Goal: Task Accomplishment & Management: Manage account settings

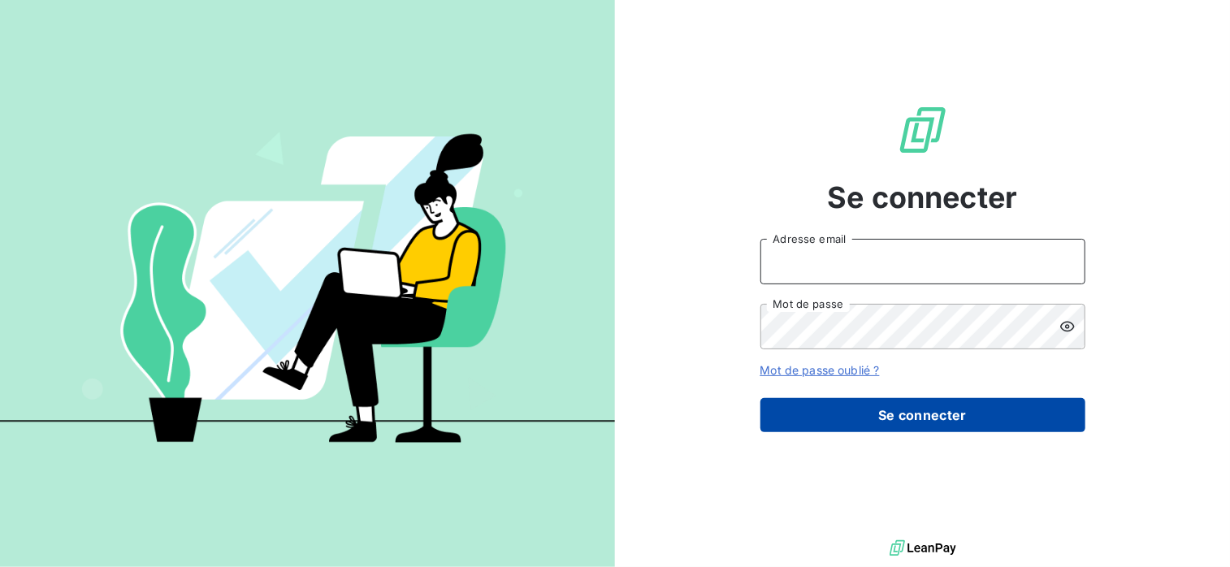
type input "[EMAIL_ADDRESS][DOMAIN_NAME]"
click at [924, 418] on button "Se connecter" at bounding box center [923, 415] width 325 height 34
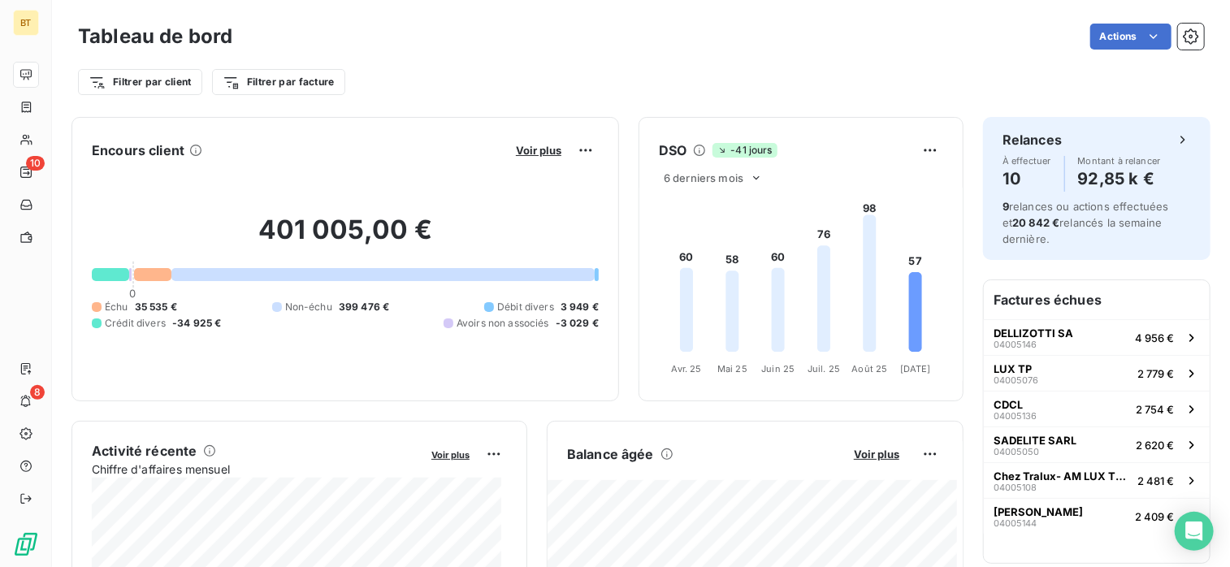
click at [108, 313] on span "Échu" at bounding box center [117, 307] width 24 height 15
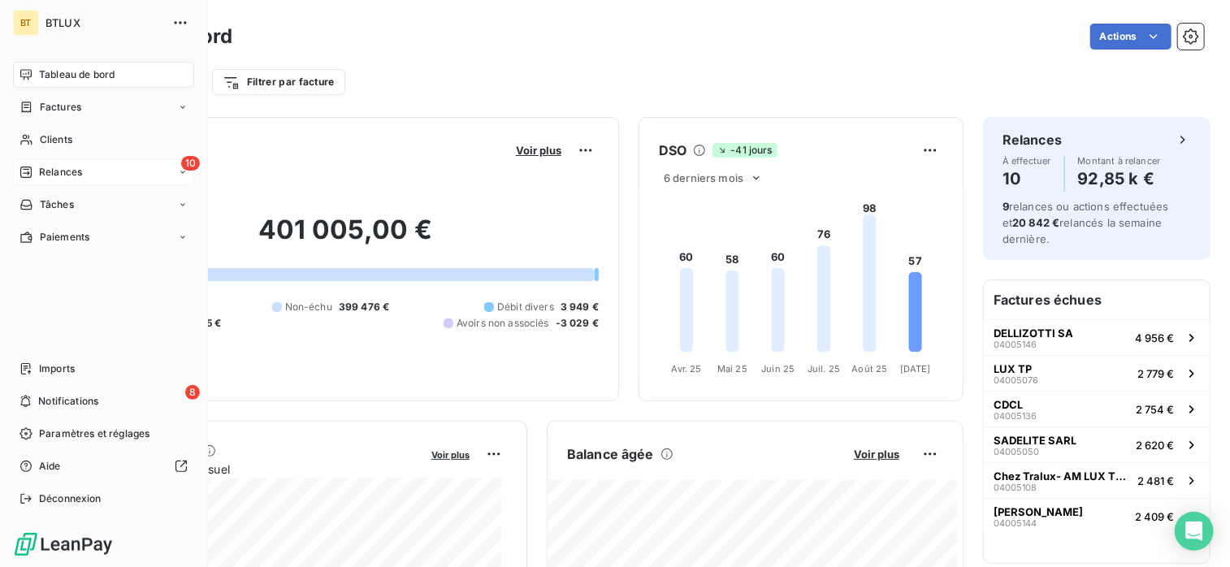
click at [46, 176] on span "Relances" at bounding box center [60, 172] width 43 height 15
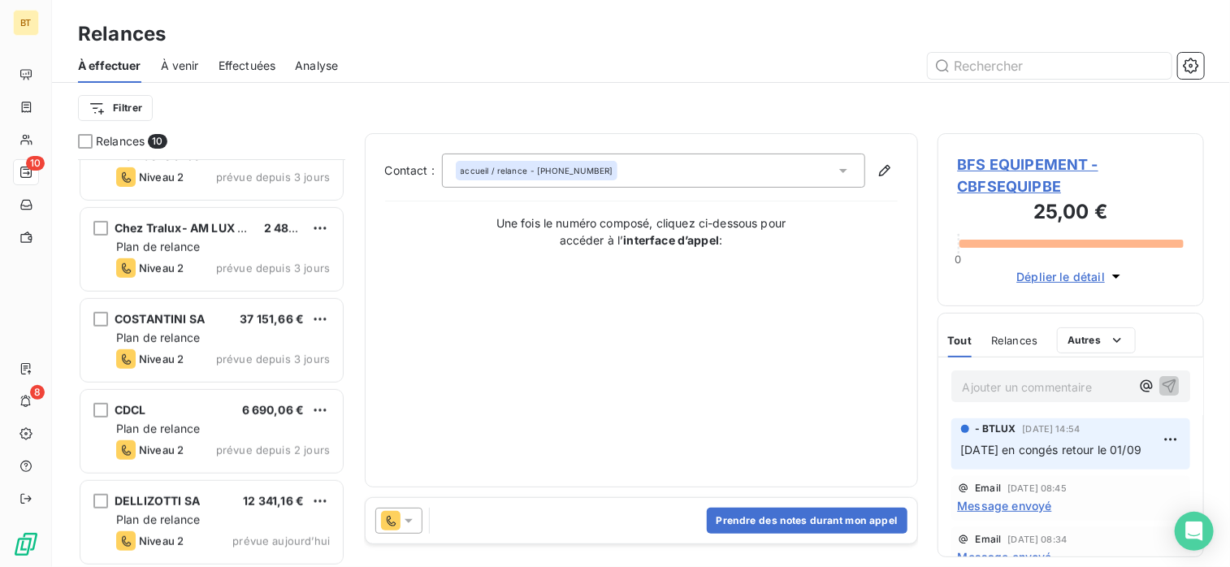
scroll to position [502, 0]
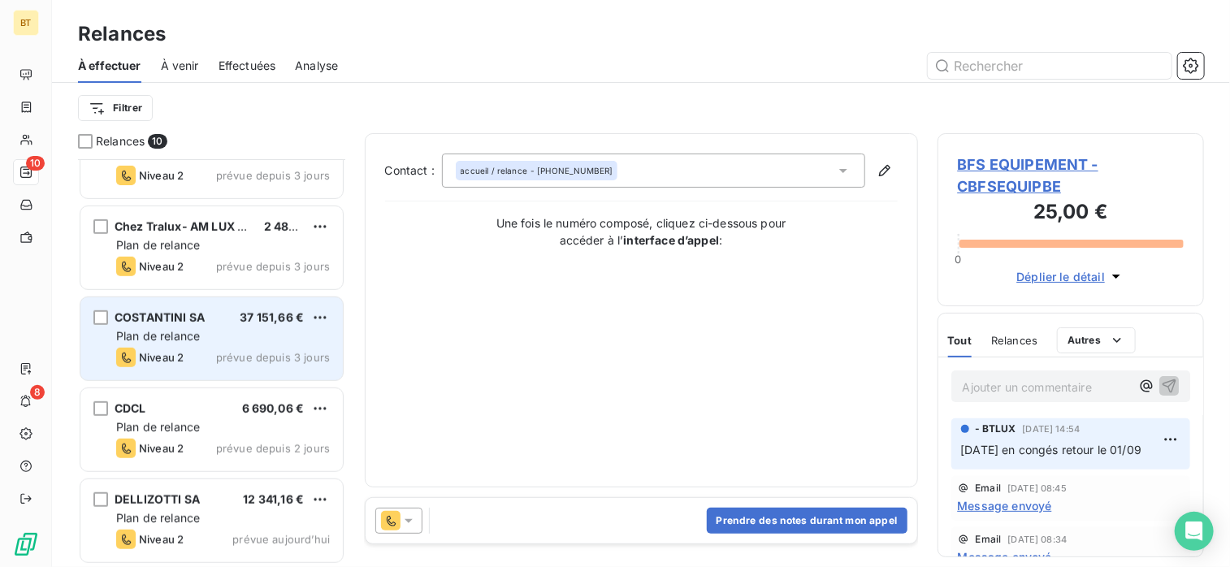
click at [246, 330] on div "Plan de relance" at bounding box center [223, 336] width 214 height 16
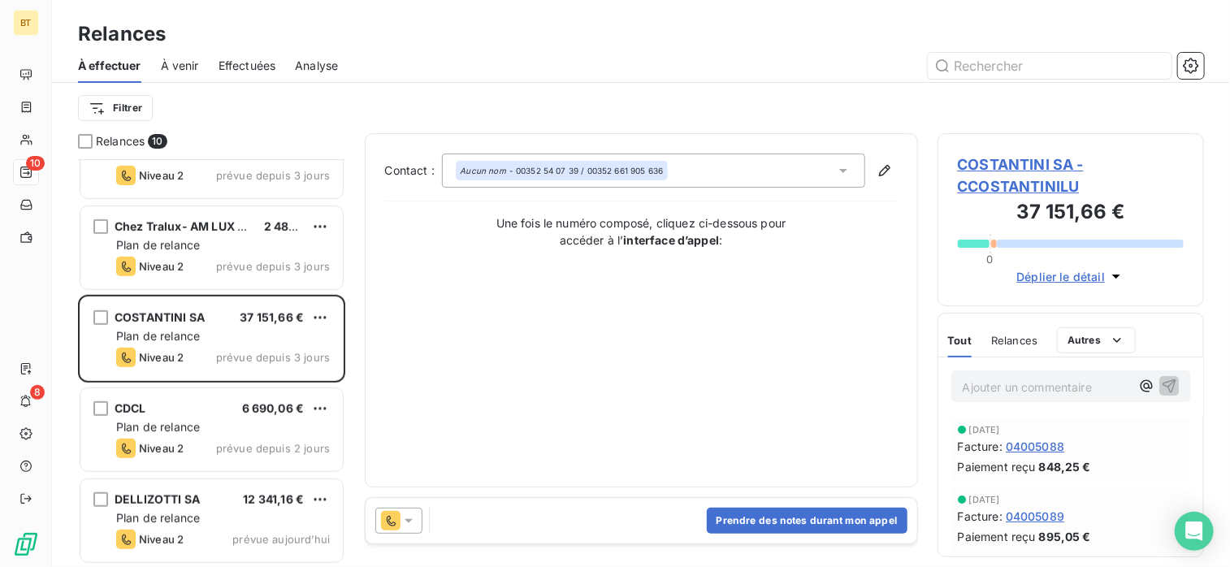
click at [996, 169] on span "COSTANTINI SA - CCOSTANTINILU" at bounding box center [1071, 176] width 227 height 44
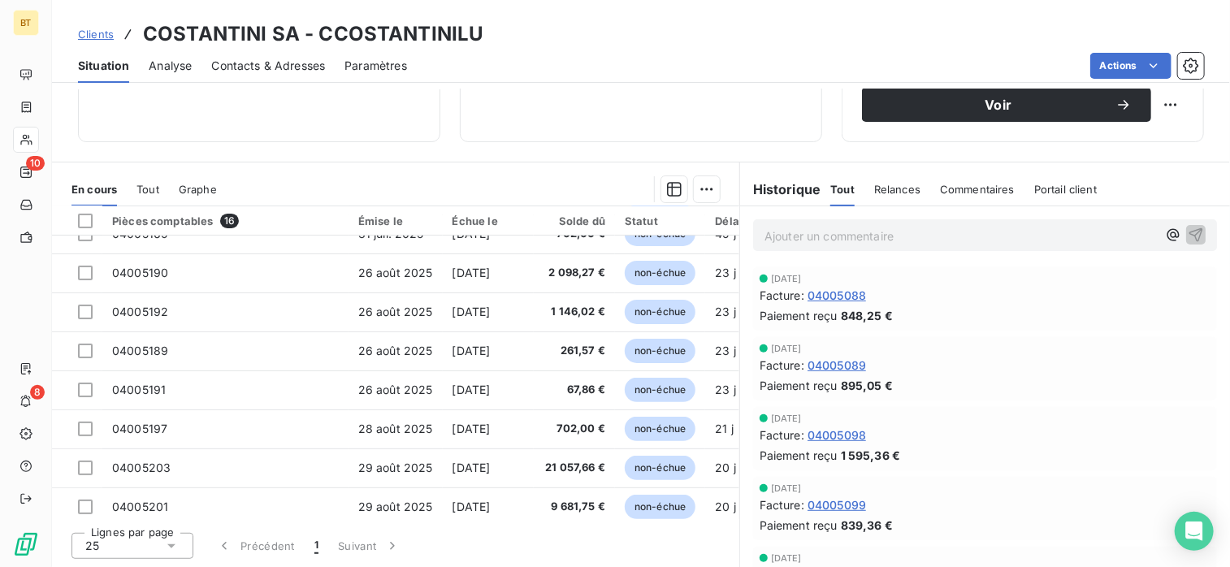
scroll to position [244, 0]
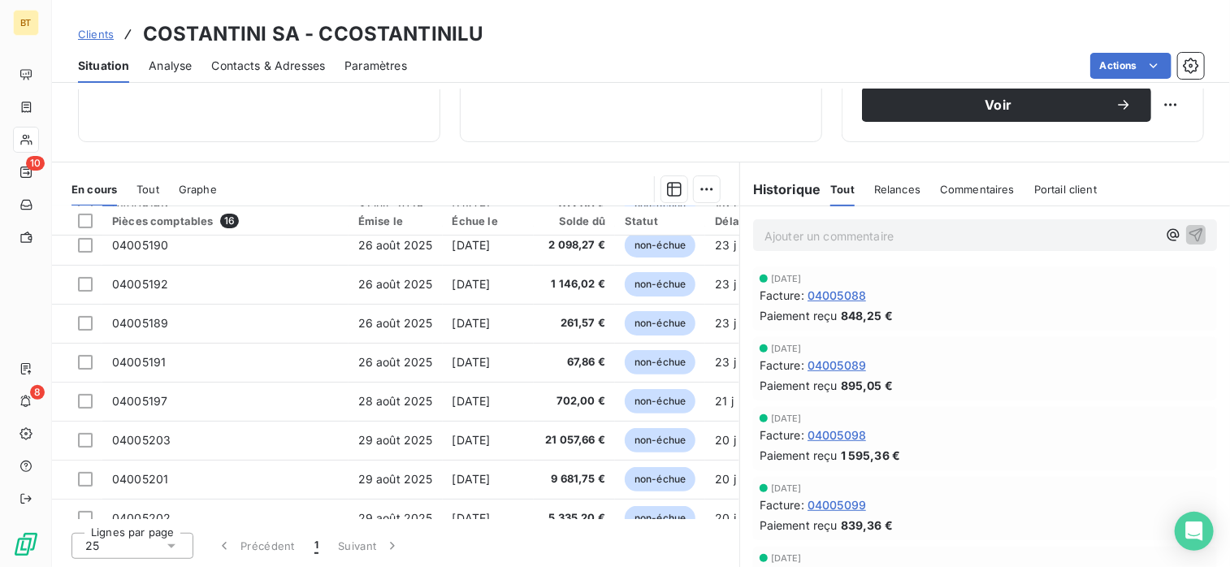
click at [128, 184] on div "En cours Tout Graphe" at bounding box center [396, 189] width 688 height 34
click at [150, 184] on span "Tout" at bounding box center [148, 189] width 23 height 13
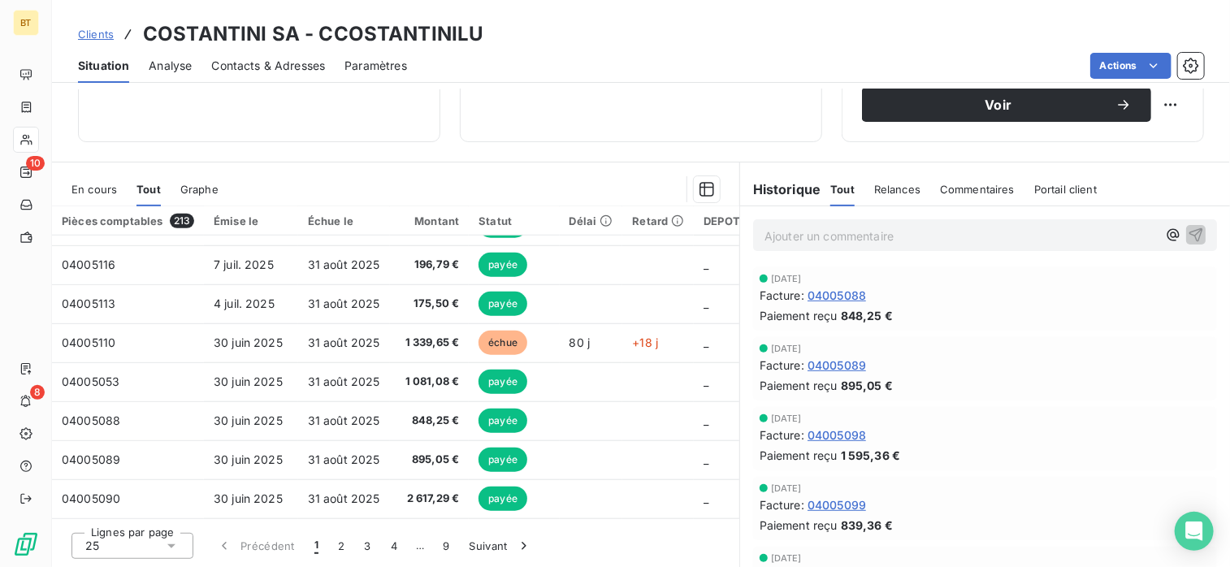
scroll to position [617, 0]
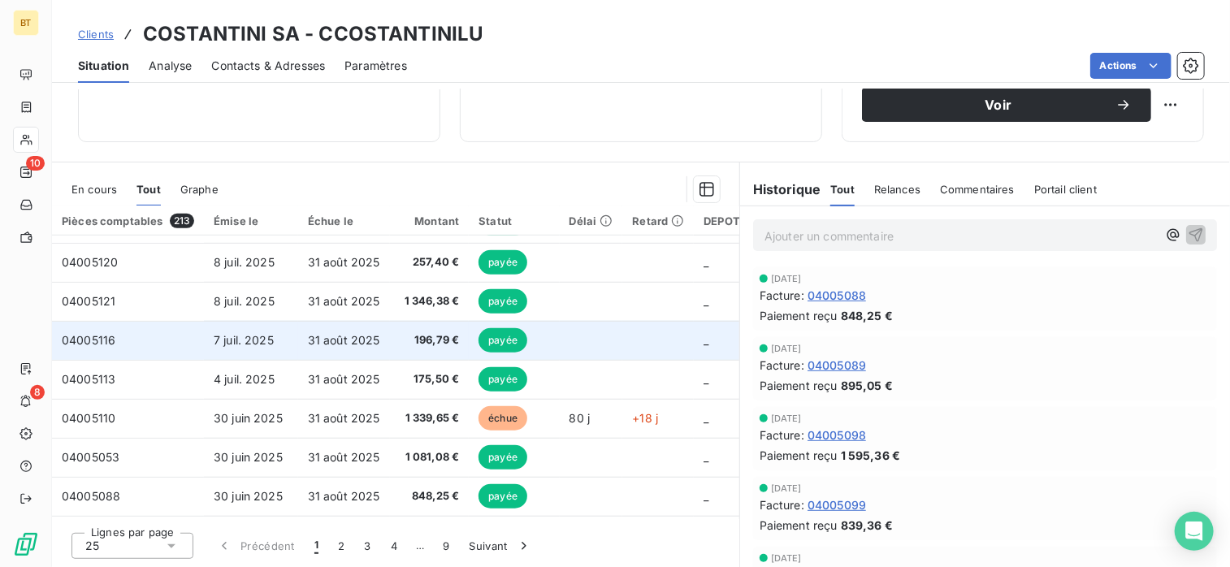
click at [179, 342] on td "04005116" at bounding box center [128, 340] width 152 height 39
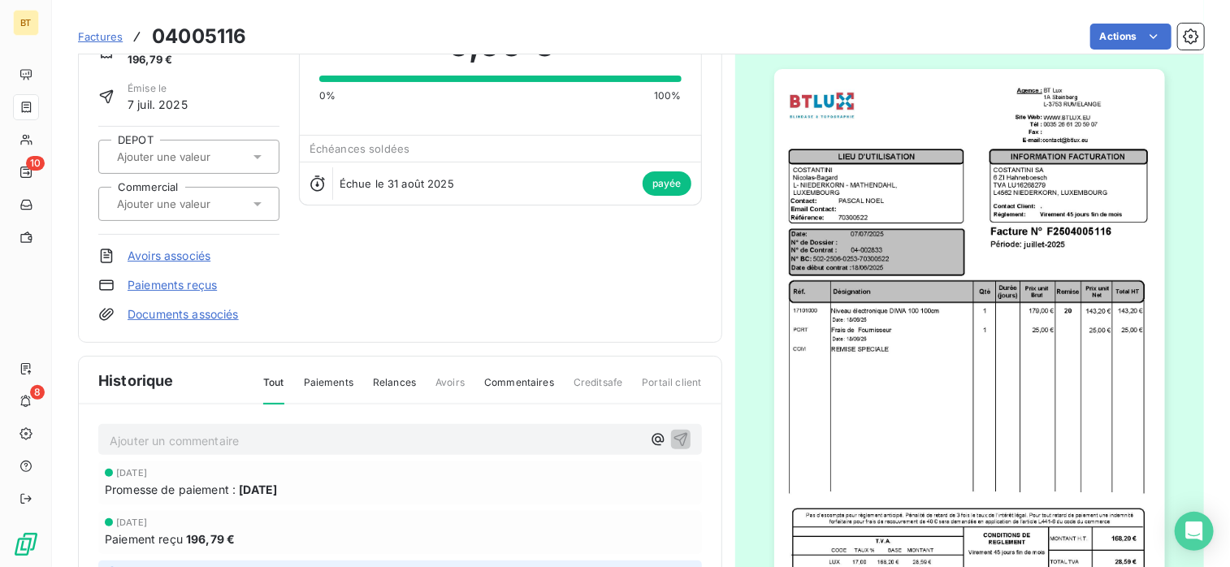
scroll to position [83, 0]
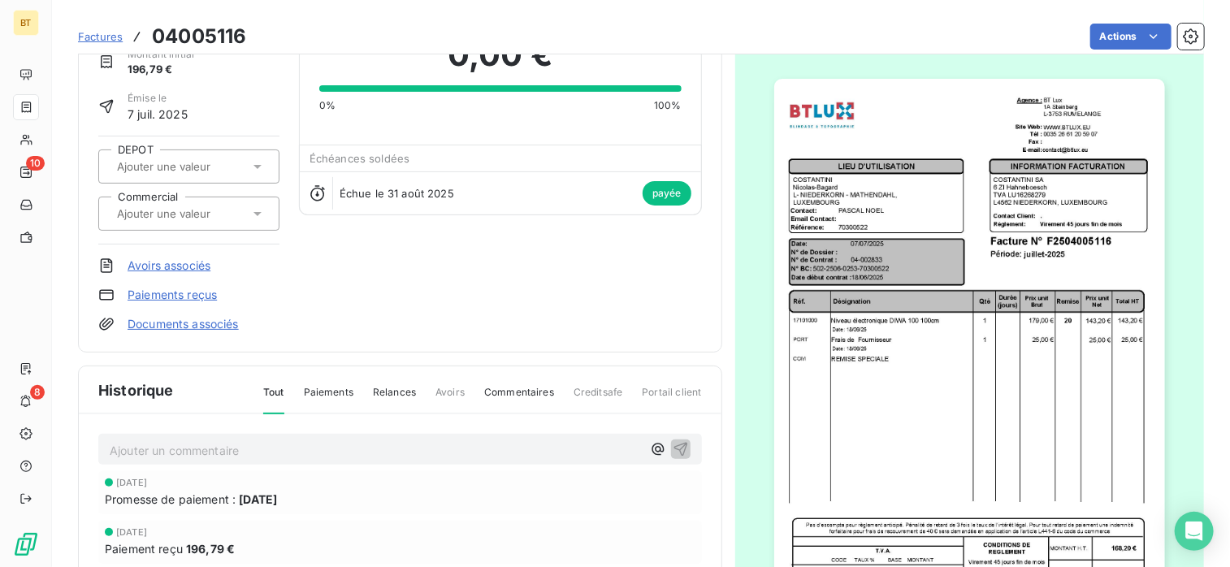
click at [110, 38] on span "Factures" at bounding box center [100, 36] width 45 height 13
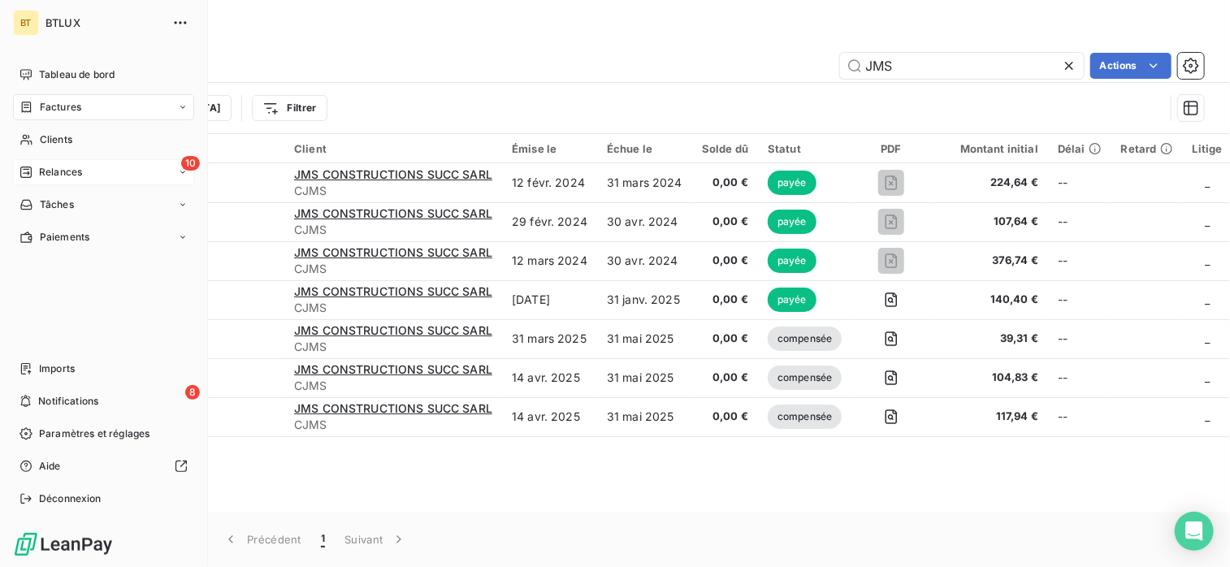
click at [58, 169] on span "Relances" at bounding box center [60, 172] width 43 height 15
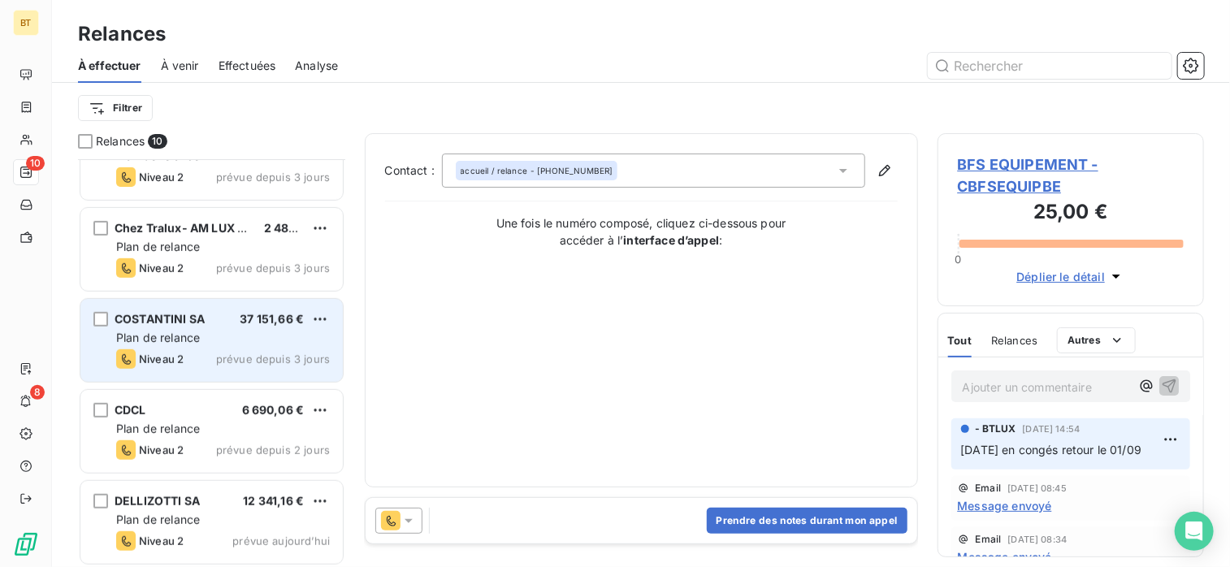
scroll to position [502, 0]
click at [203, 359] on div "Niveau 2 prévue depuis 3 jours" at bounding box center [223, 358] width 214 height 20
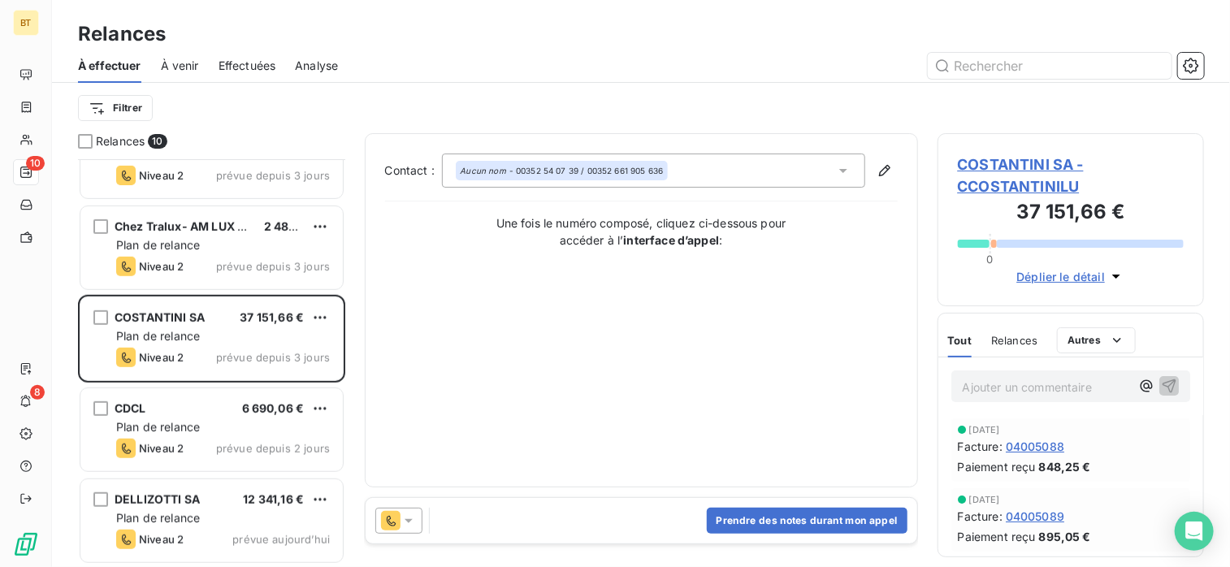
click at [982, 170] on span "COSTANTINI SA - CCOSTANTINILU" at bounding box center [1071, 176] width 227 height 44
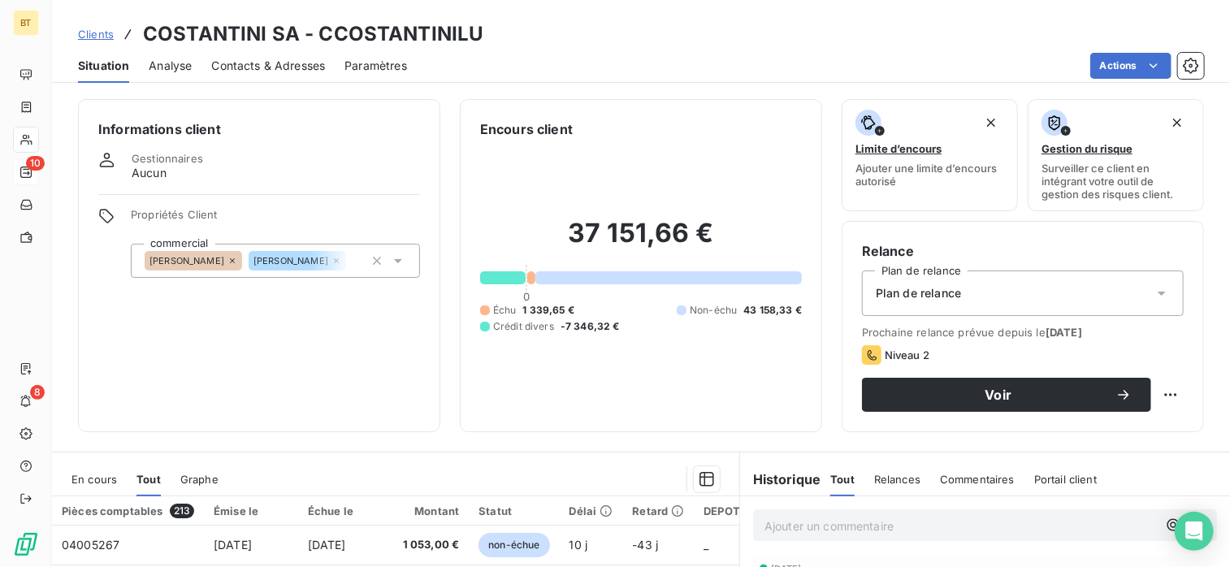
click at [102, 482] on span "En cours" at bounding box center [95, 479] width 46 height 13
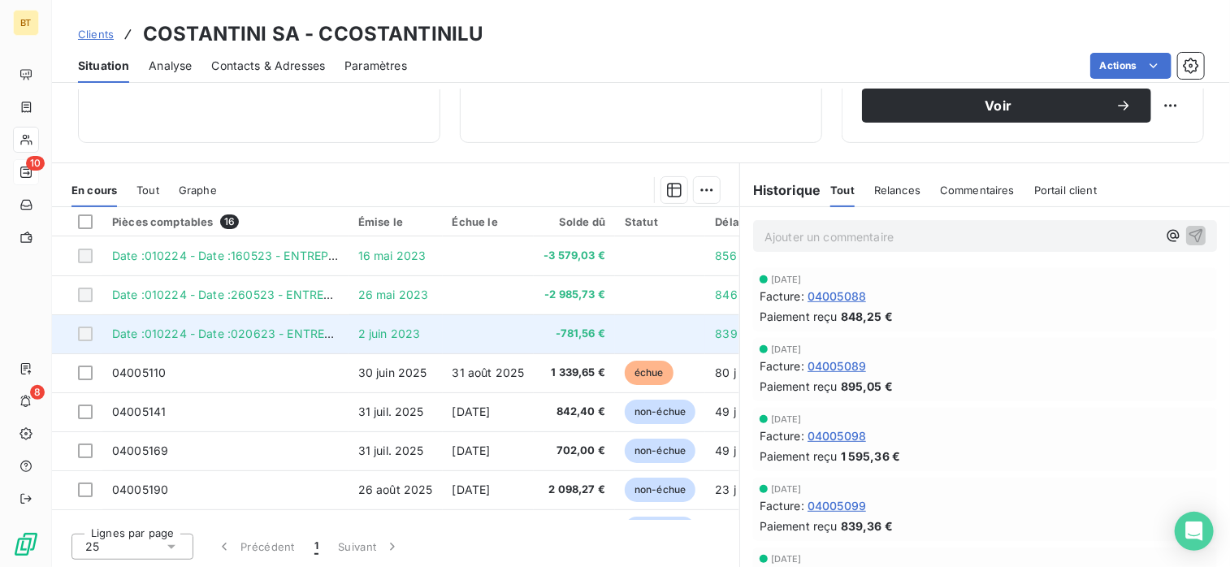
scroll to position [290, 0]
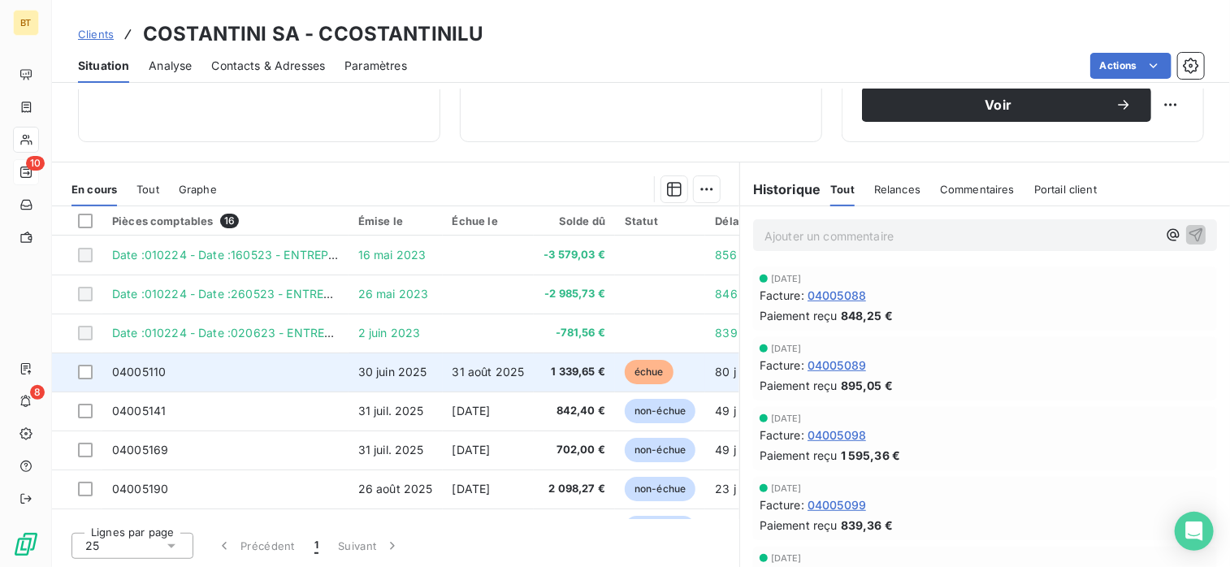
click at [504, 366] on span "31 août 2025" at bounding box center [489, 372] width 72 height 14
